Goal: Task Accomplishment & Management: Use online tool/utility

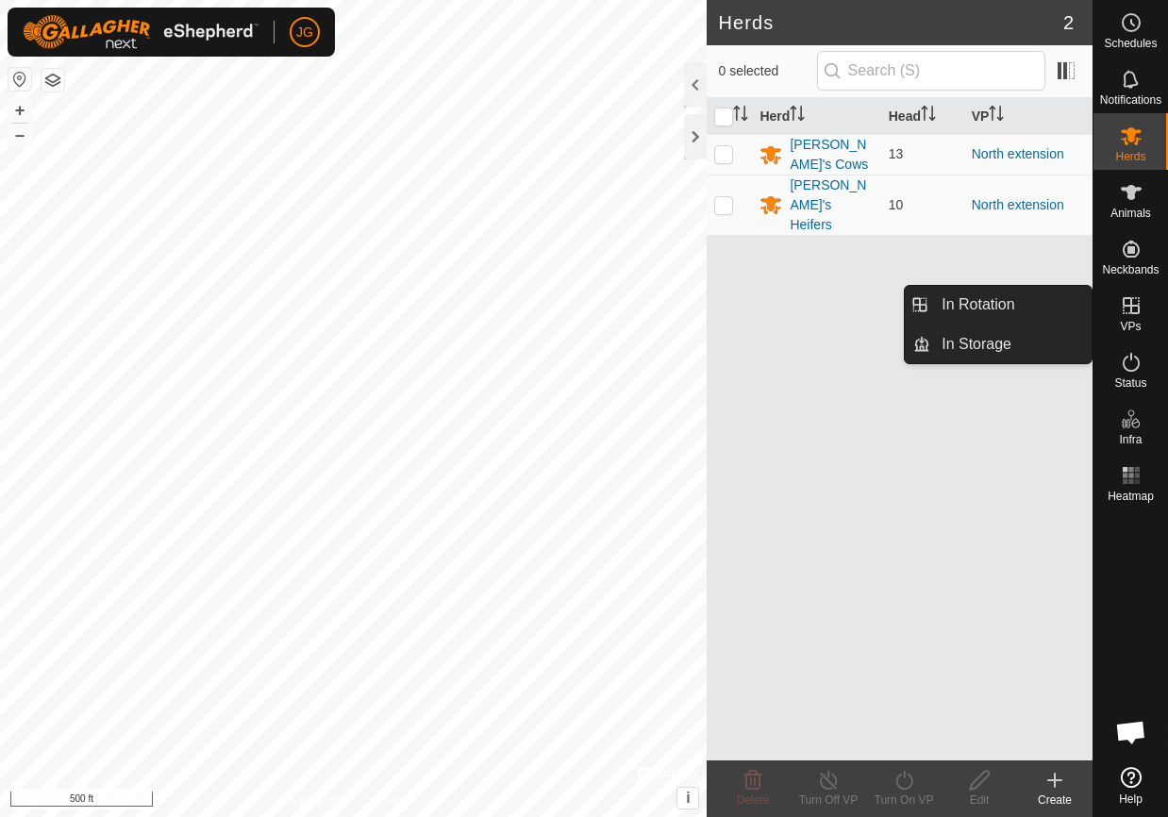
click at [1136, 301] on icon at bounding box center [1131, 305] width 23 height 23
click at [1006, 297] on link "In Rotation" at bounding box center [1010, 305] width 161 height 38
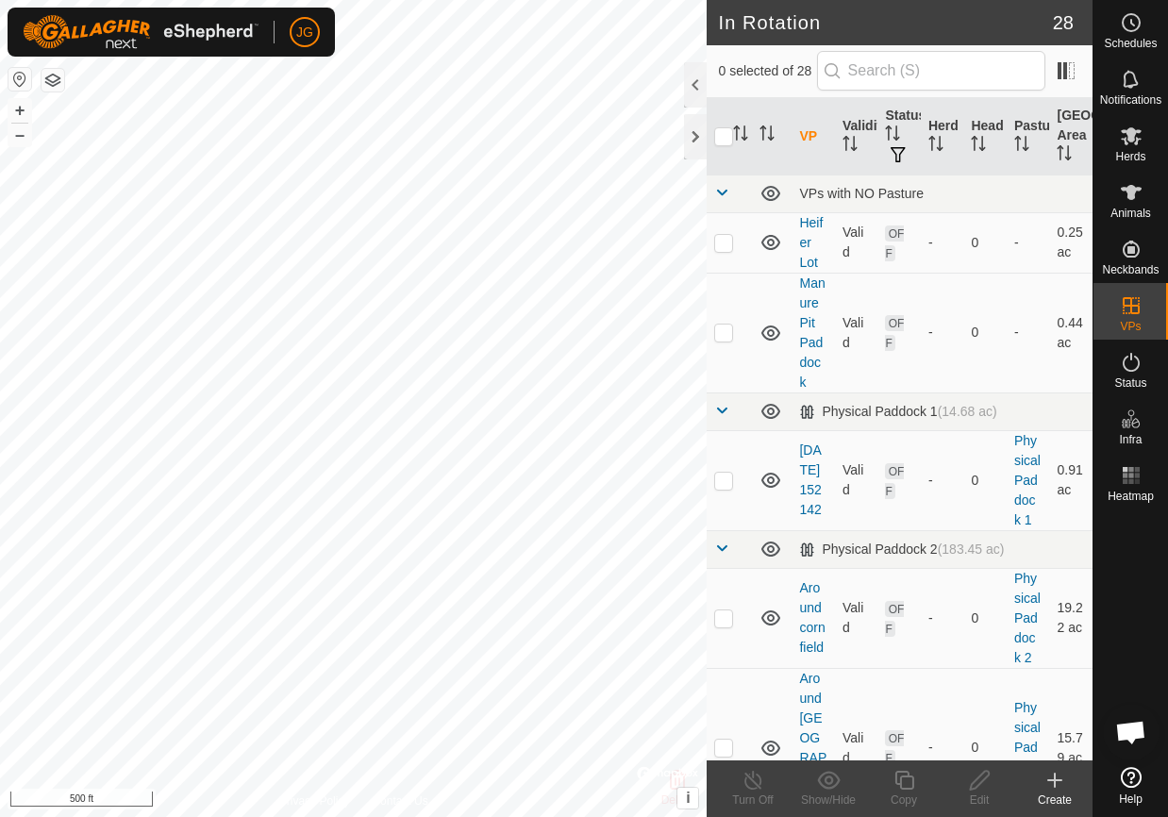
click at [1055, 772] on icon at bounding box center [1054, 780] width 23 height 23
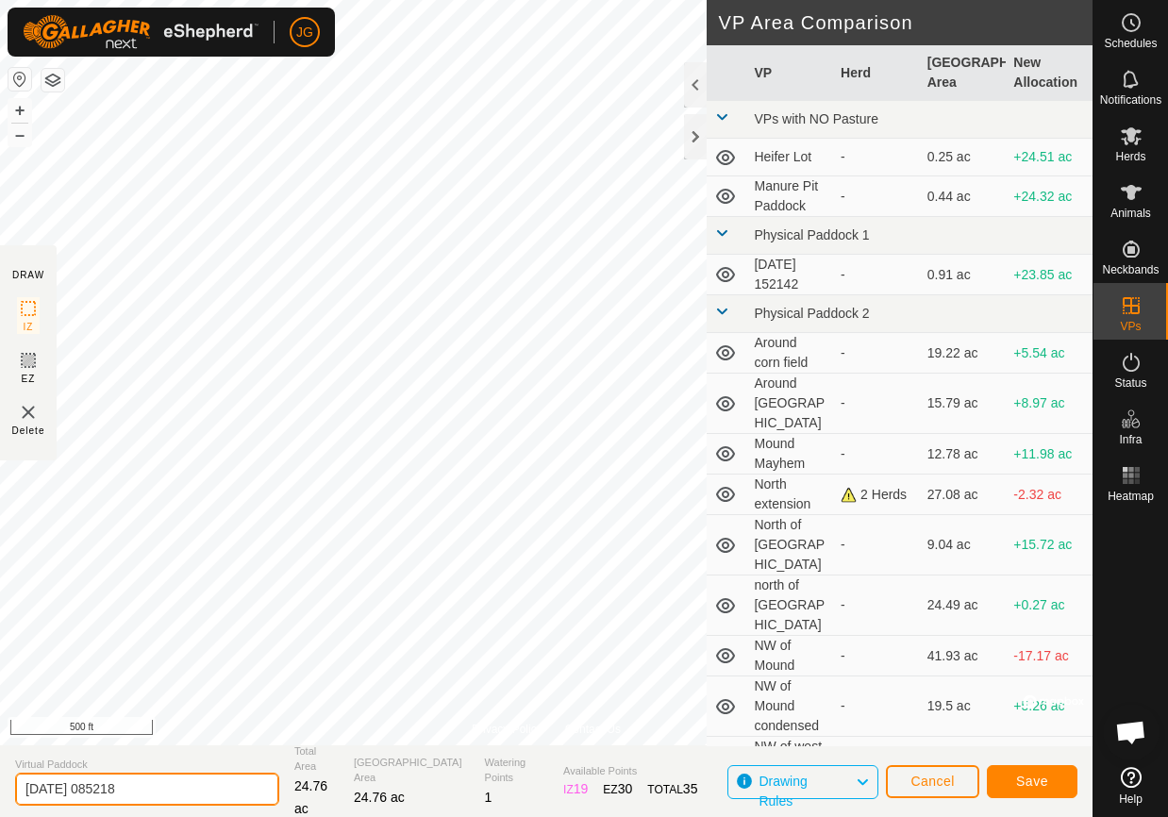
drag, startPoint x: 158, startPoint y: 786, endPoint x: 1, endPoint y: 791, distance: 157.6
click at [1, 791] on section "Virtual Paddock [DATE] 085218 Total Area 24.76 ac Grazing Area 24.76 ac Waterin…" at bounding box center [546, 781] width 1092 height 72
drag, startPoint x: 145, startPoint y: 790, endPoint x: -19, endPoint y: 786, distance: 164.2
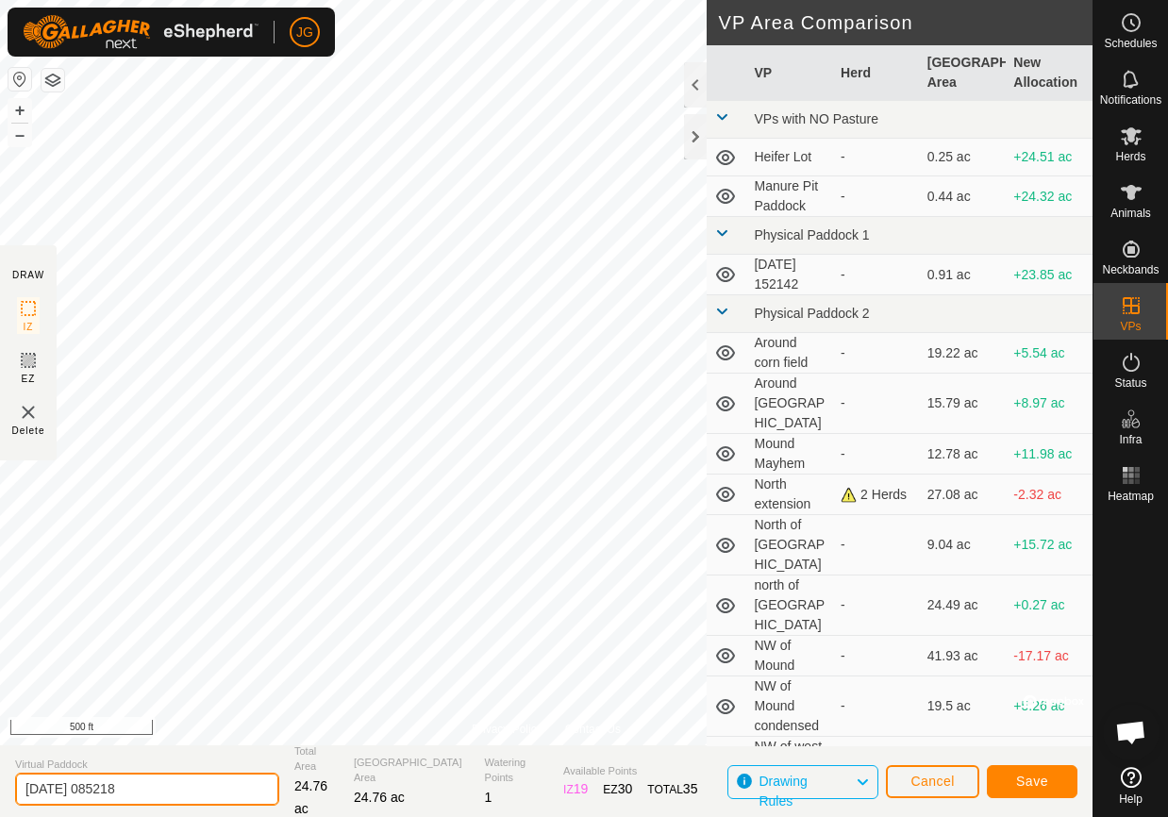
click at [0, 786] on html "JG Schedules Notifications Herds Animals Neckbands VPs Status Infra Heatmap Hel…" at bounding box center [584, 408] width 1168 height 817
type input "After conference"
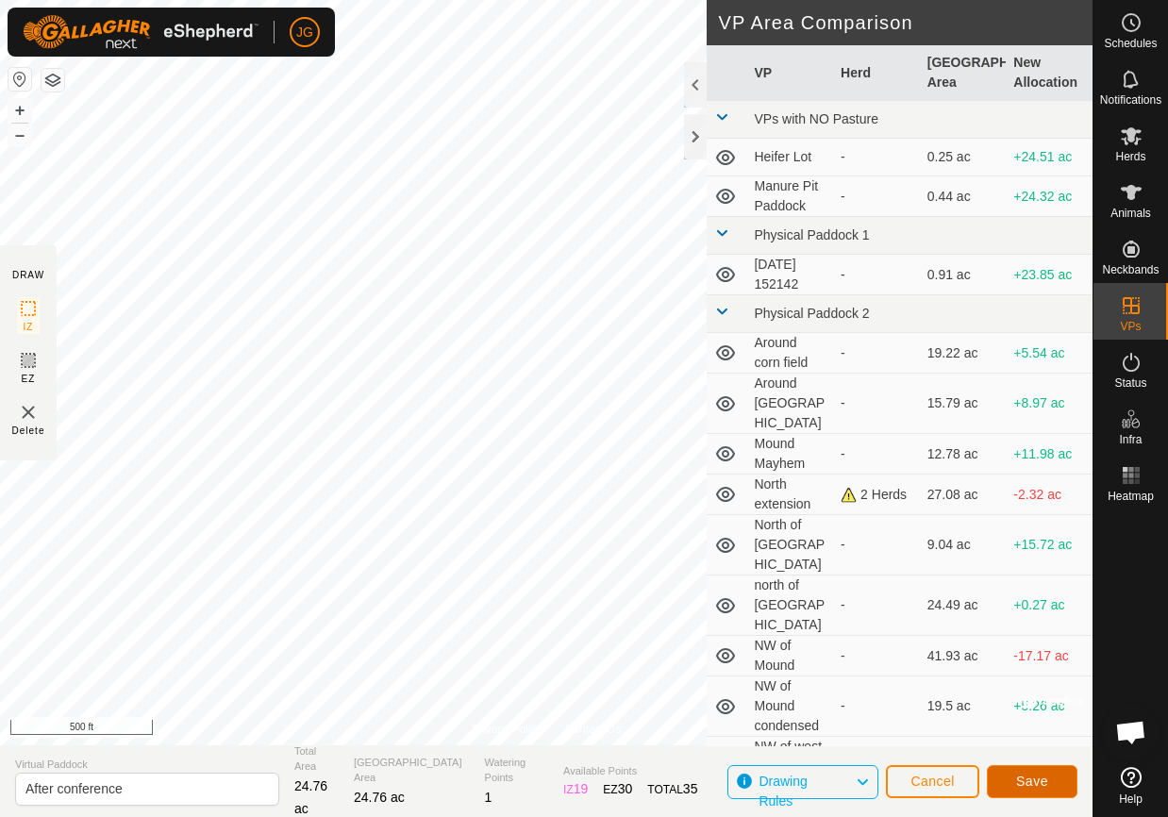
click at [1022, 772] on button "Save" at bounding box center [1032, 781] width 91 height 33
